Goal: Information Seeking & Learning: Check status

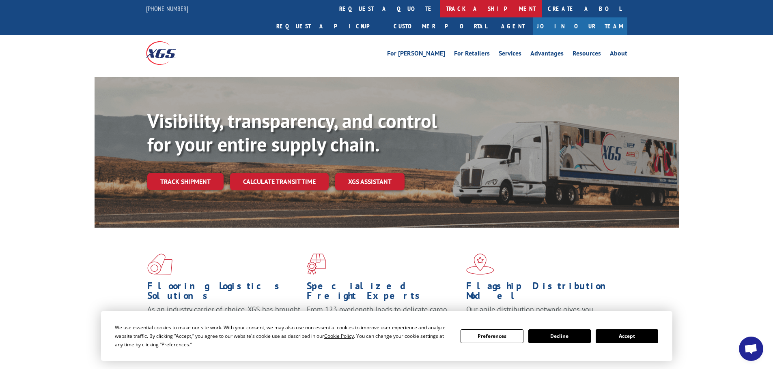
click at [440, 7] on link "track a shipment" at bounding box center [491, 8] width 102 height 17
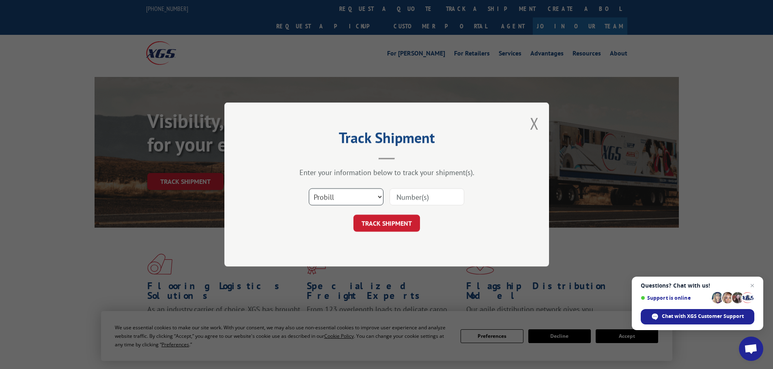
click at [335, 198] on select "Select category... Probill BOL PO" at bounding box center [346, 197] width 75 height 17
select select "bol"
click at [309, 189] on select "Select category... Probill BOL PO" at bounding box center [346, 197] width 75 height 17
click at [432, 196] on input at bounding box center [426, 197] width 75 height 17
click at [357, 197] on select "Select category... Probill BOL PO" at bounding box center [346, 197] width 75 height 17
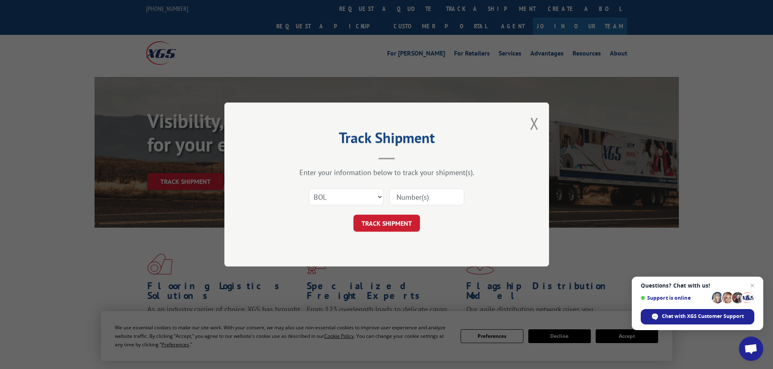
click at [434, 195] on input at bounding box center [426, 197] width 75 height 17
paste input "16999081"
type input "16999081"
click at [371, 220] on button "TRACK SHIPMENT" at bounding box center [386, 223] width 67 height 17
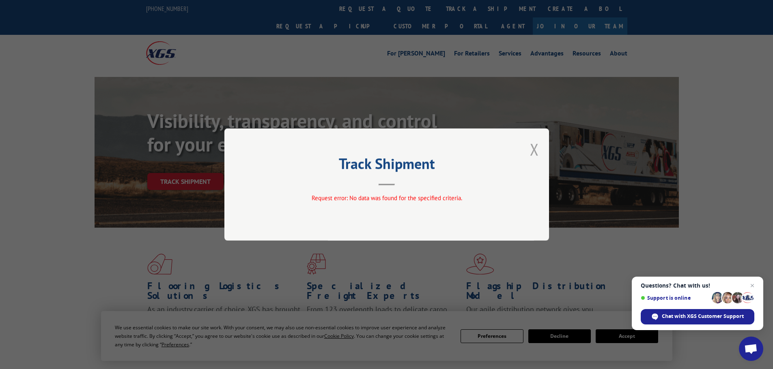
click at [535, 149] on button "Close modal" at bounding box center [534, 149] width 9 height 21
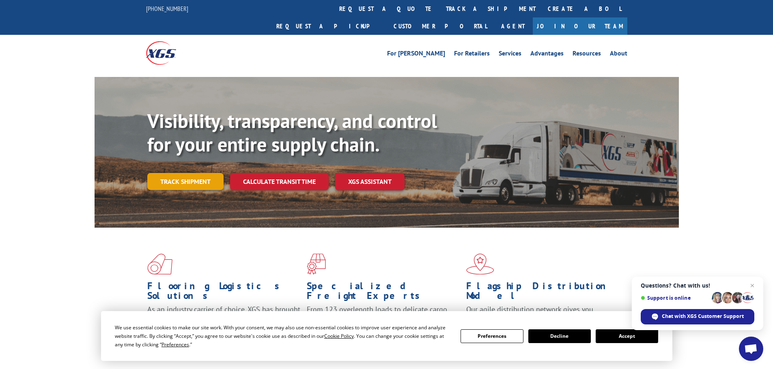
click at [184, 173] on link "Track shipment" at bounding box center [185, 181] width 76 height 17
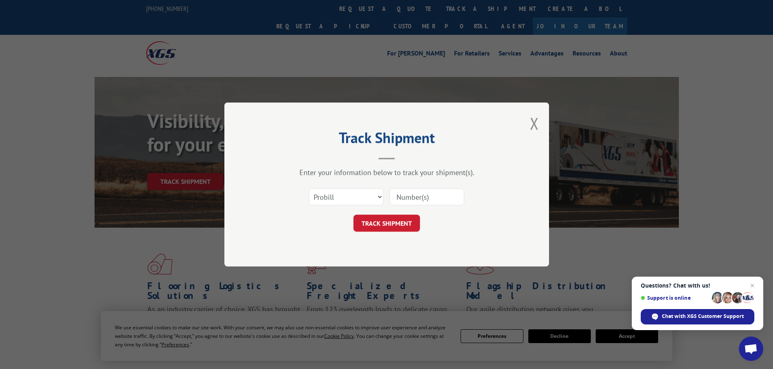
click at [440, 197] on input at bounding box center [426, 197] width 75 height 17
paste input "16999081"
type input "16999081"
click at [383, 225] on button "TRACK SHIPMENT" at bounding box center [386, 223] width 67 height 17
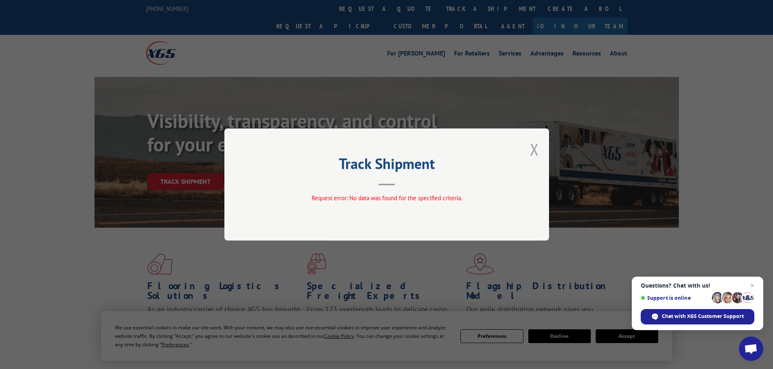
click at [533, 153] on button "Close modal" at bounding box center [534, 149] width 9 height 21
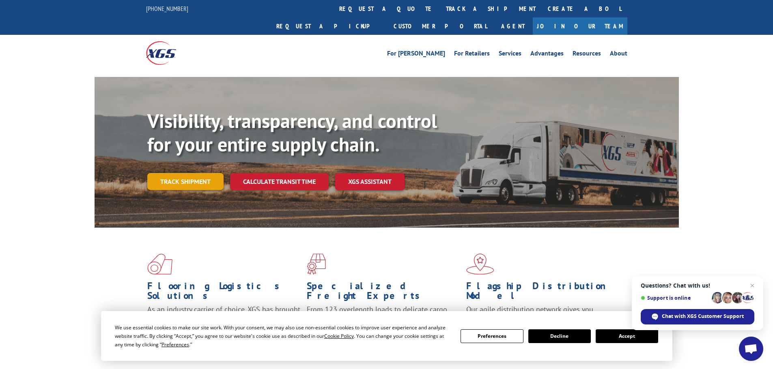
click at [195, 173] on link "Track shipment" at bounding box center [185, 181] width 76 height 17
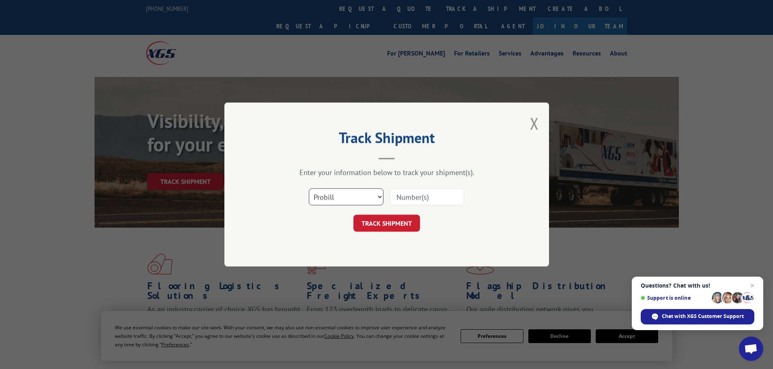
click at [378, 194] on select "Select category... Probill BOL PO" at bounding box center [346, 197] width 75 height 17
select select "bol"
click at [309, 189] on select "Select category... Probill BOL PO" at bounding box center [346, 197] width 75 height 17
click at [410, 201] on input at bounding box center [426, 197] width 75 height 17
paste input "09480300000415481"
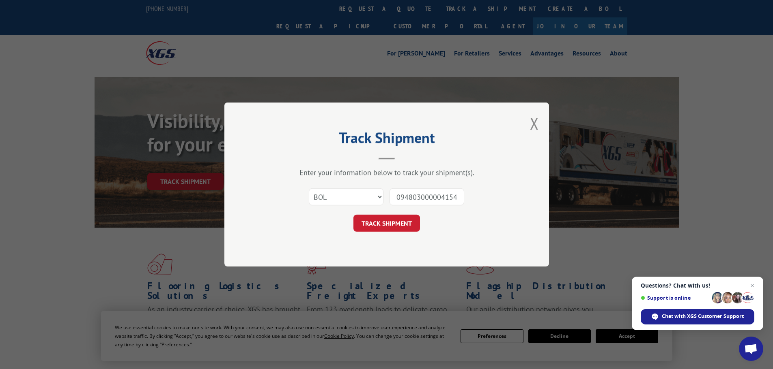
scroll to position [0, 6]
type input "09480300000415481"
click at [381, 225] on button "TRACK SHIPMENT" at bounding box center [386, 223] width 67 height 17
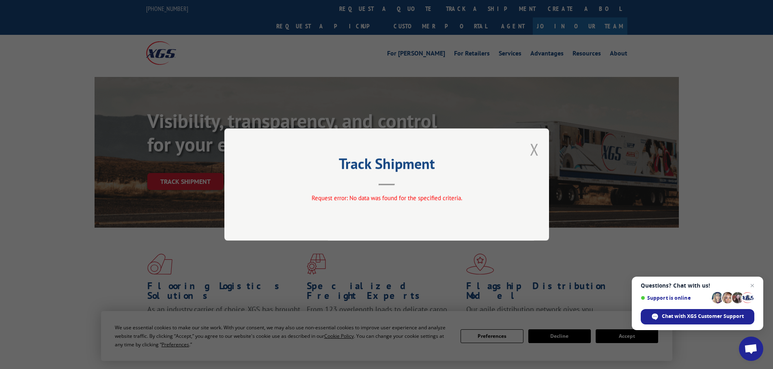
click at [537, 149] on button "Close modal" at bounding box center [534, 149] width 9 height 21
